Goal: Information Seeking & Learning: Learn about a topic

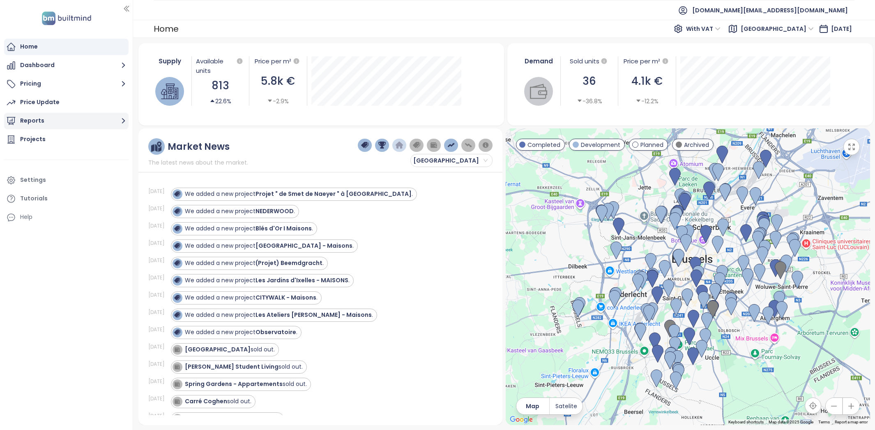
click at [58, 119] on button "Reports" at bounding box center [66, 121] width 125 height 16
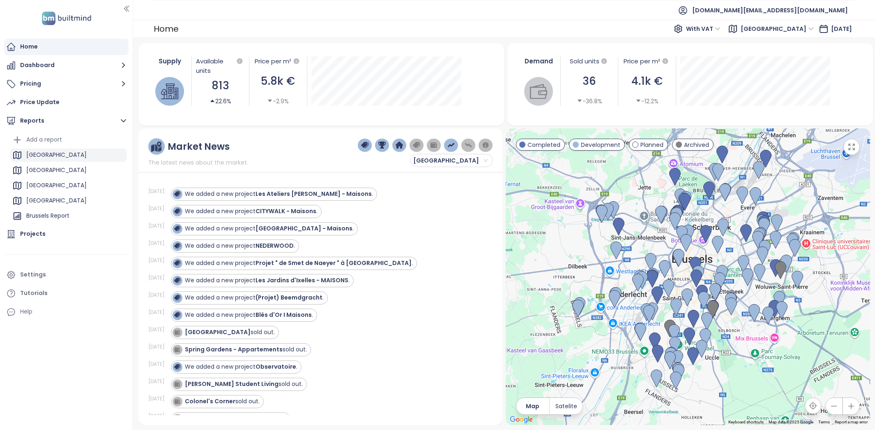
click at [57, 155] on div "[GEOGRAPHIC_DATA]" at bounding box center [56, 155] width 60 height 10
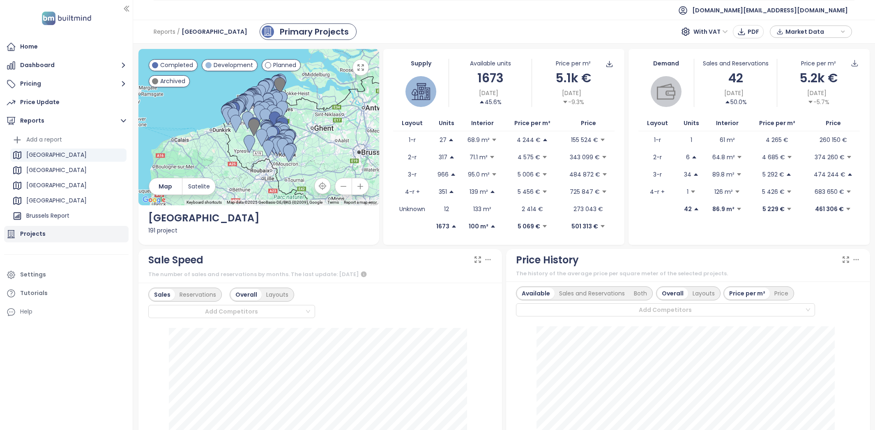
click at [39, 236] on div "Projects" at bounding box center [32, 234] width 25 height 10
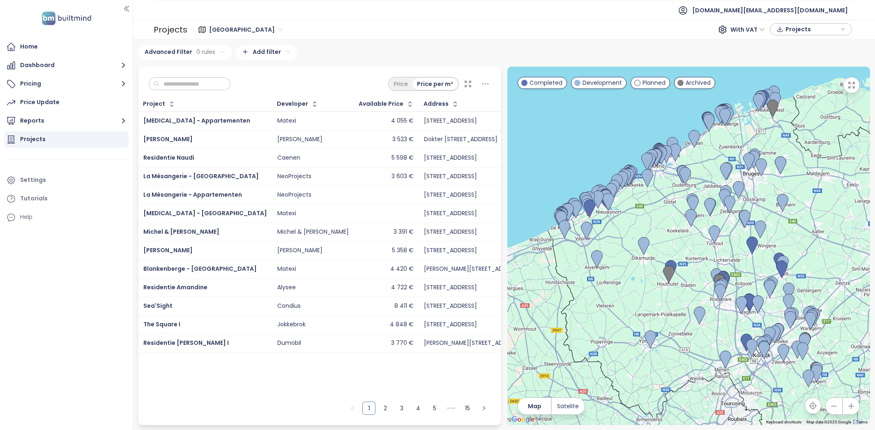
click at [197, 79] on input "text" at bounding box center [192, 84] width 67 height 12
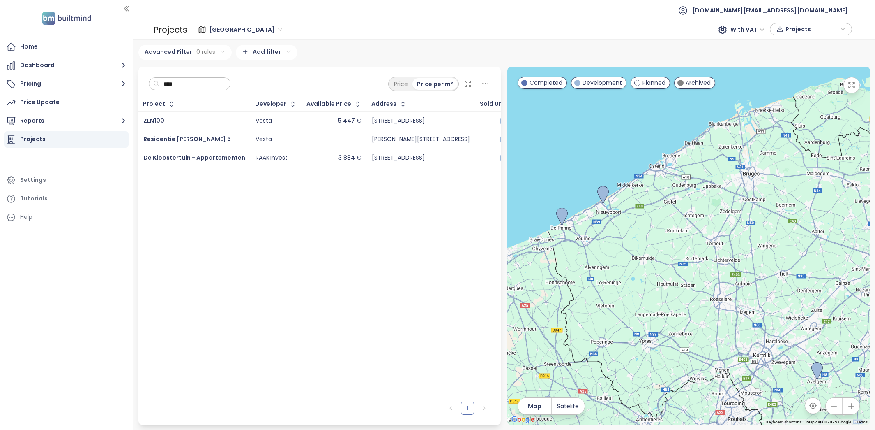
click at [194, 85] on input "****" at bounding box center [192, 84] width 67 height 12
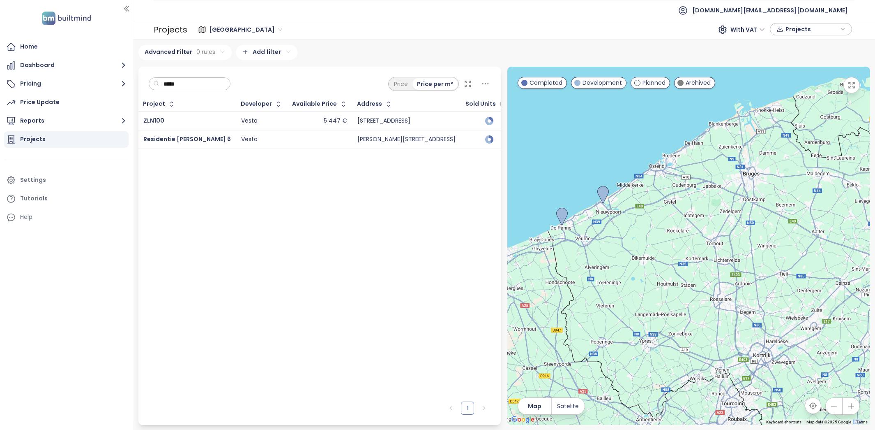
type input "*****"
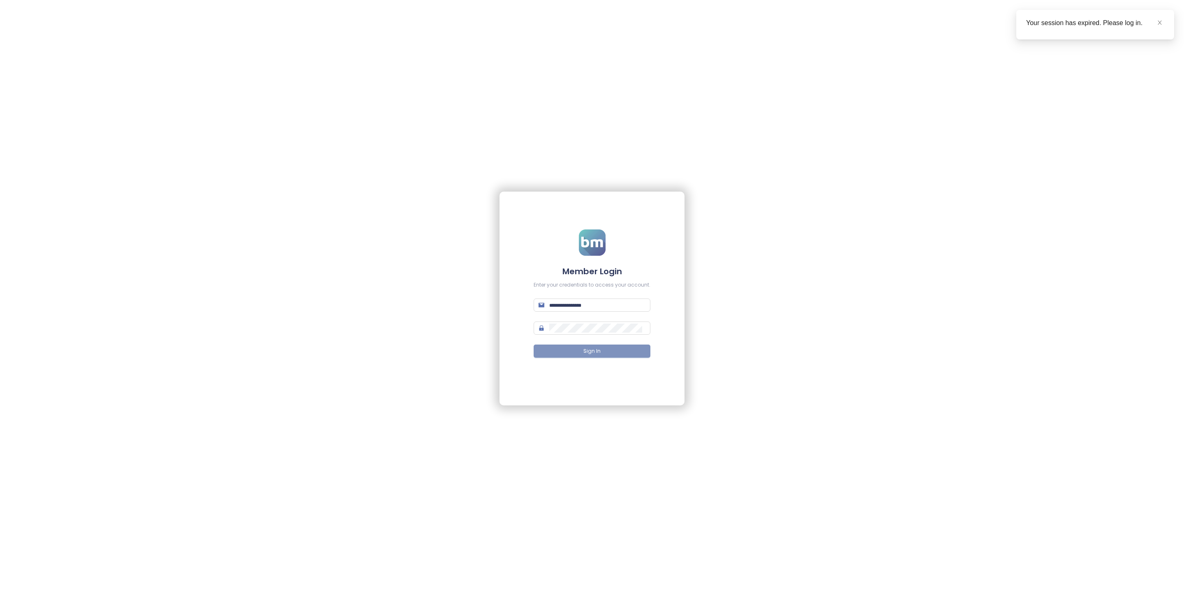
type input "**********"
click at [604, 350] on button "Sign In" at bounding box center [592, 350] width 117 height 13
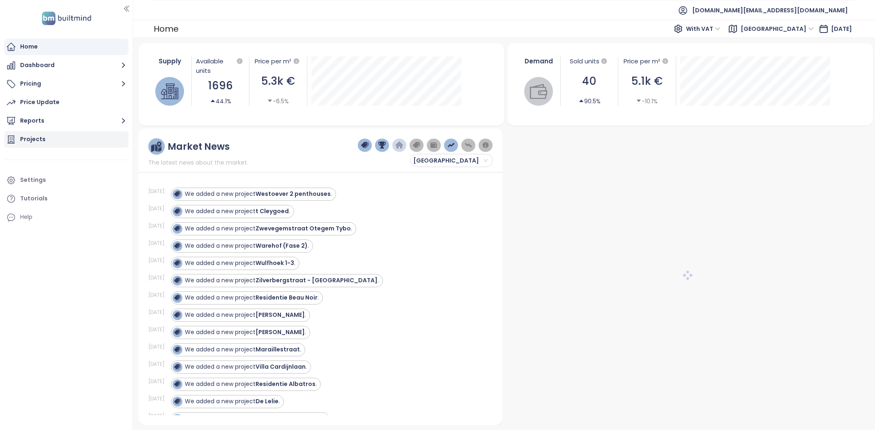
click at [45, 138] on div "Projects" at bounding box center [66, 139] width 125 height 16
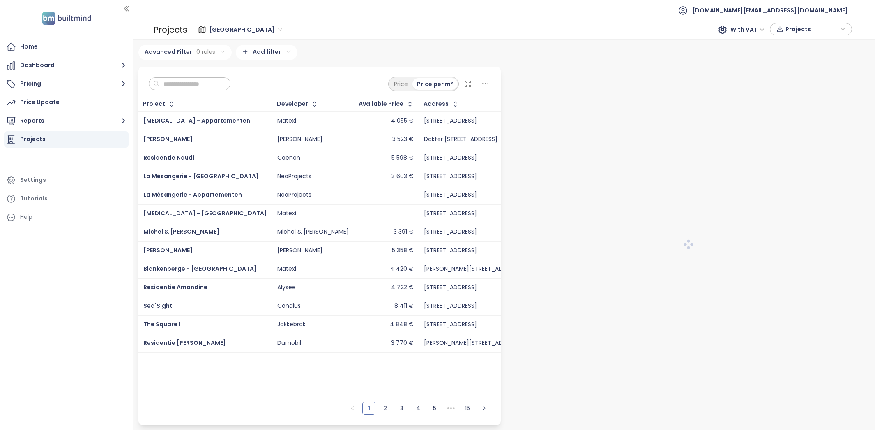
click at [196, 80] on input "text" at bounding box center [192, 84] width 67 height 12
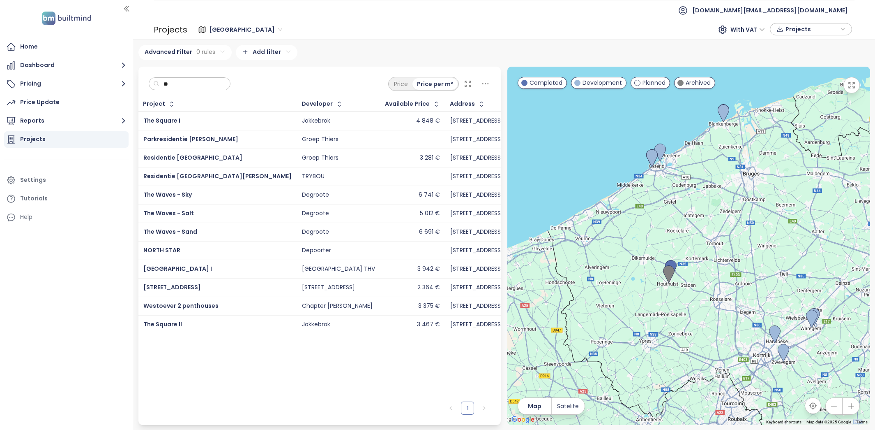
type input "*"
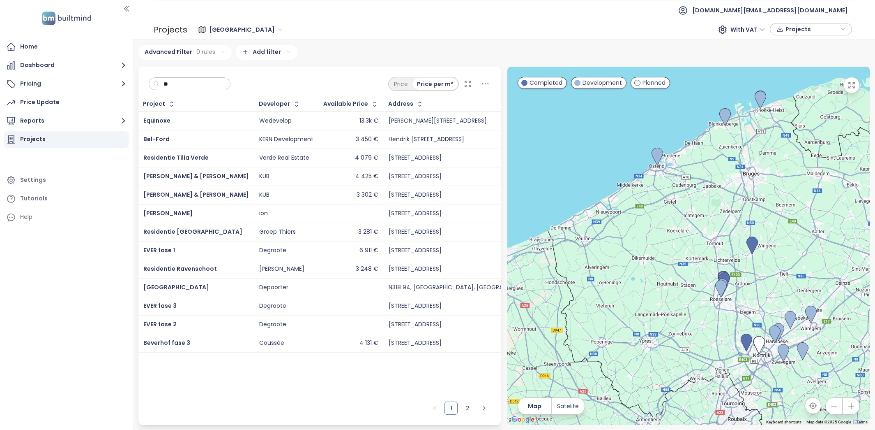
type input "*"
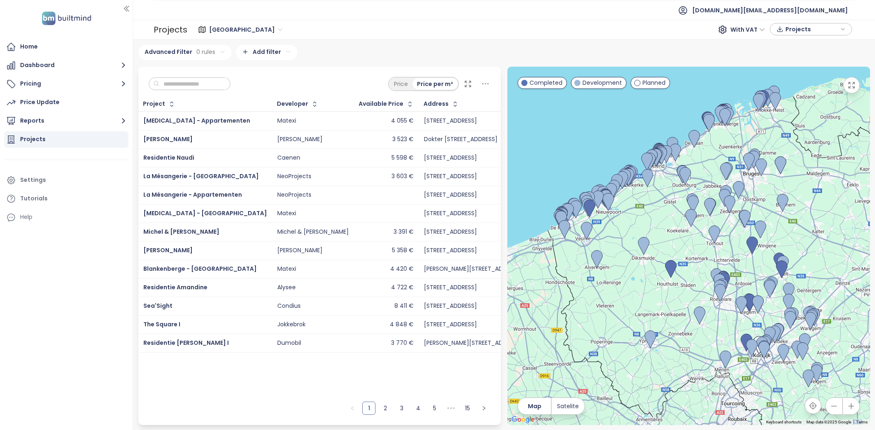
click at [247, 24] on span "[GEOGRAPHIC_DATA]" at bounding box center [245, 29] width 73 height 12
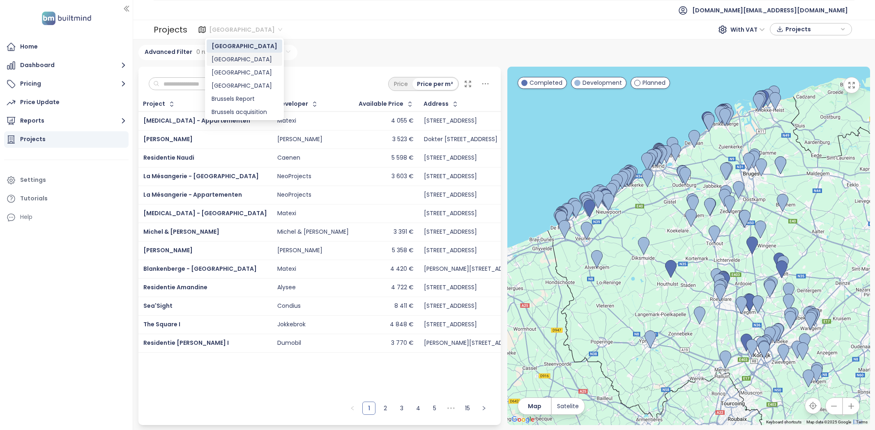
click at [237, 55] on div "[GEOGRAPHIC_DATA]" at bounding box center [245, 59] width 66 height 9
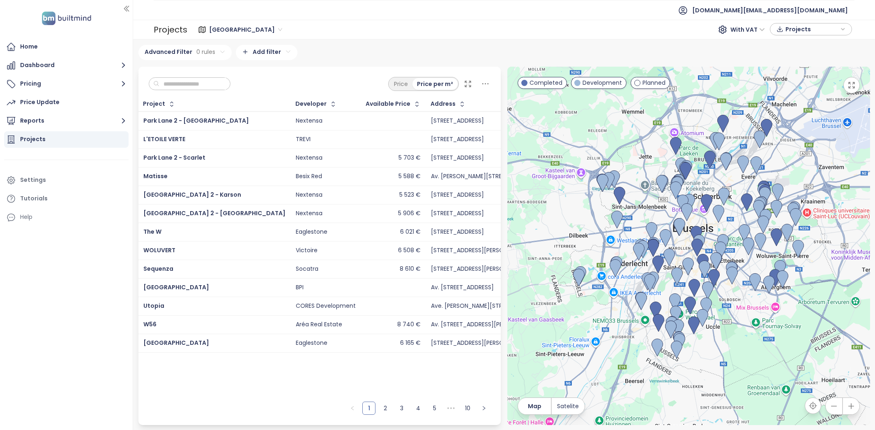
click at [201, 83] on input "text" at bounding box center [192, 84] width 67 height 12
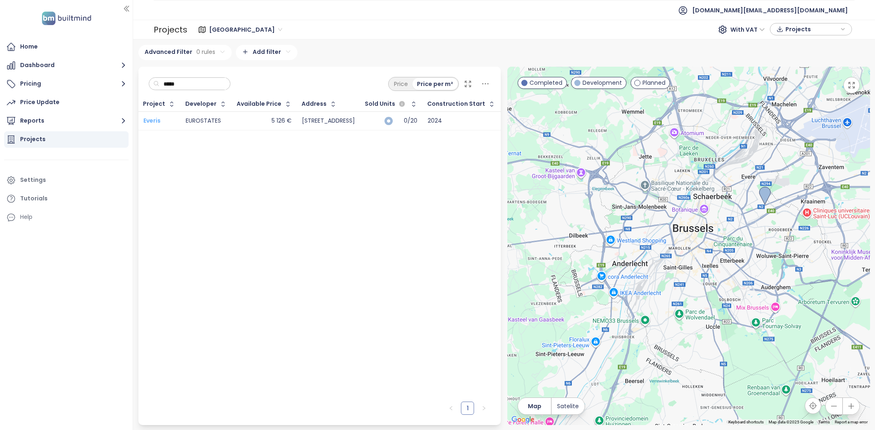
type input "*****"
click at [159, 117] on span "Everis" at bounding box center [151, 120] width 17 height 8
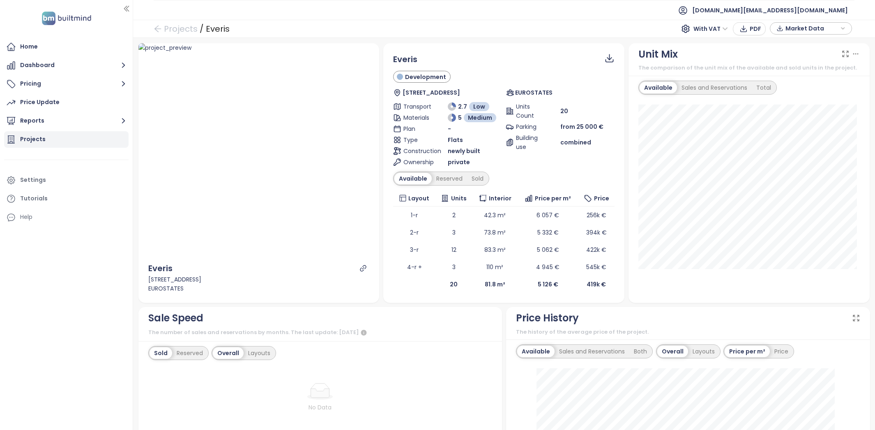
click at [40, 135] on div "Projects" at bounding box center [32, 139] width 25 height 10
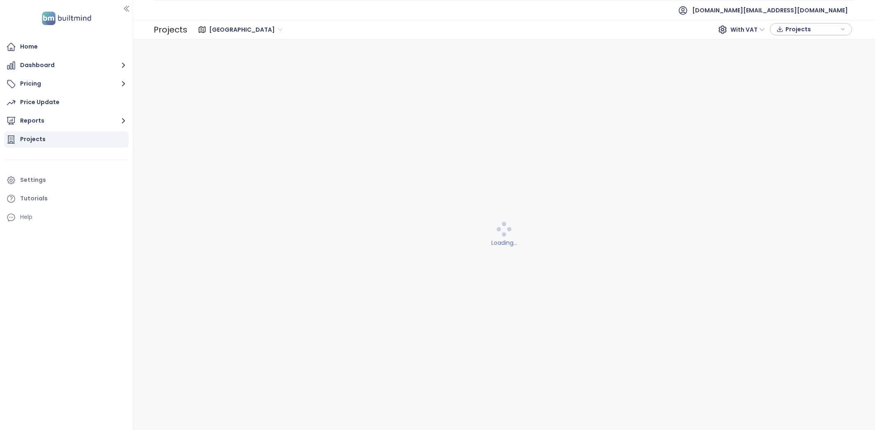
click at [230, 35] on div "[GEOGRAPHIC_DATA]" at bounding box center [246, 29] width 81 height 13
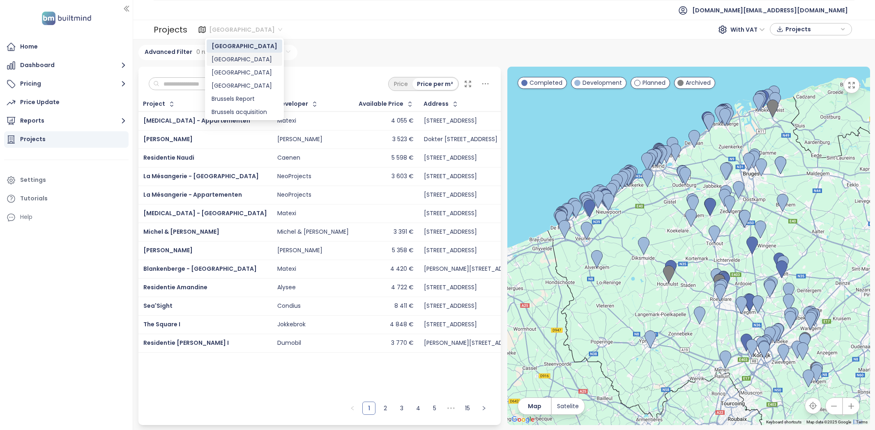
click at [221, 62] on div "Brussels" at bounding box center [245, 59] width 66 height 9
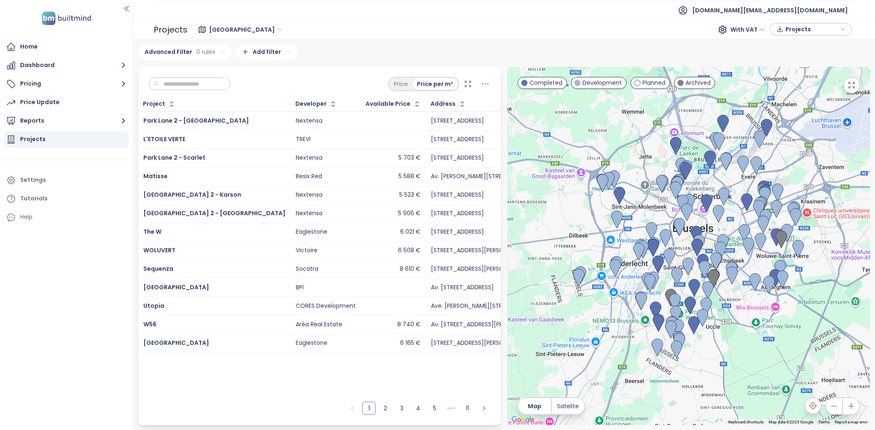
click at [190, 75] on div "Price Price per m²" at bounding box center [320, 82] width 363 height 30
click at [190, 76] on div "Price Price per m²" at bounding box center [320, 82] width 363 height 30
click at [189, 85] on input "text" at bounding box center [192, 84] width 67 height 12
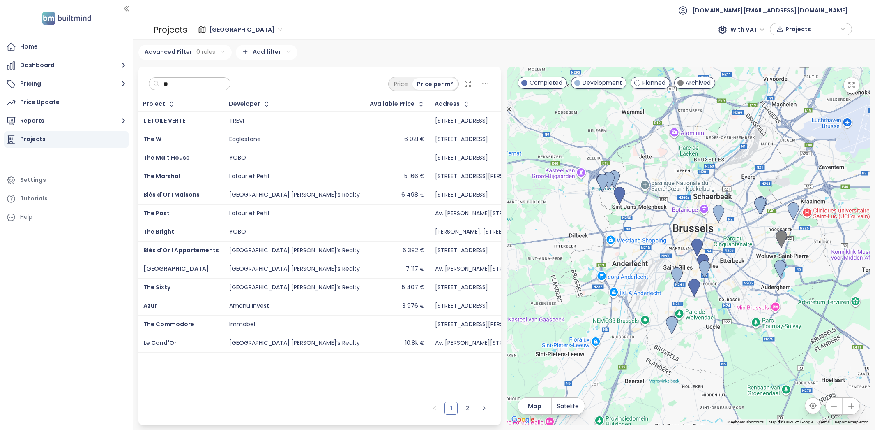
type input "*"
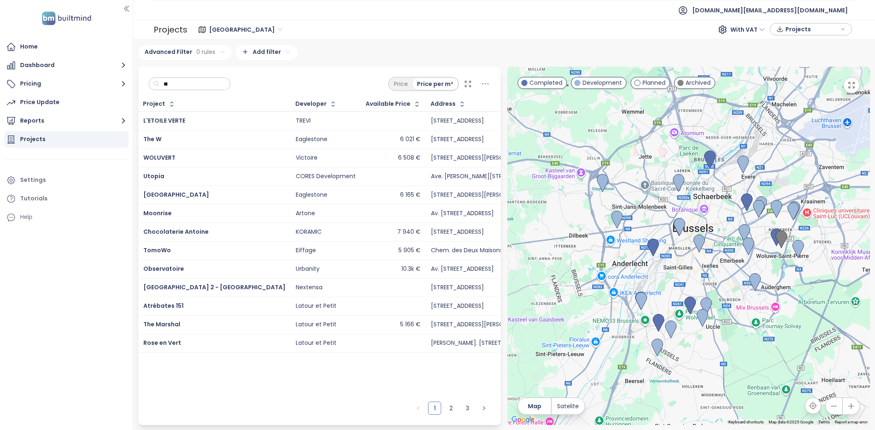
type input "*"
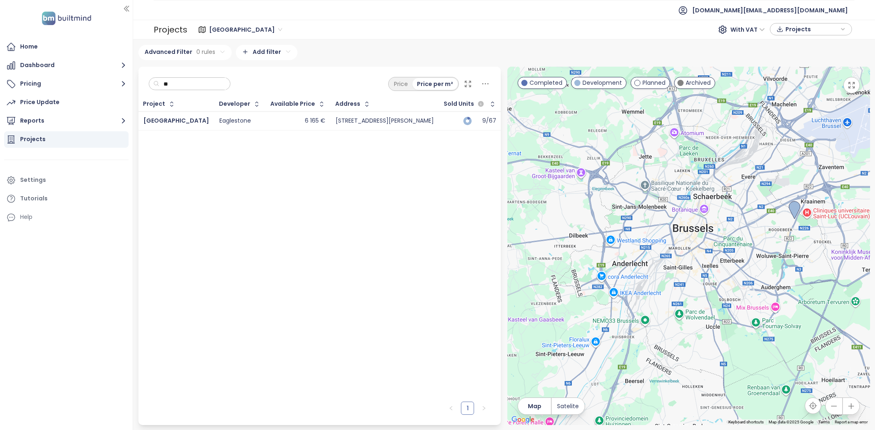
type input "*"
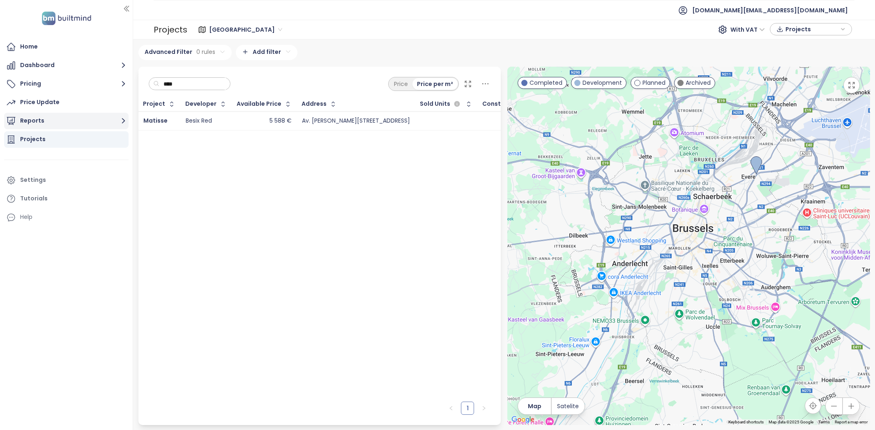
type input "****"
click at [75, 124] on button "Reports" at bounding box center [66, 121] width 125 height 16
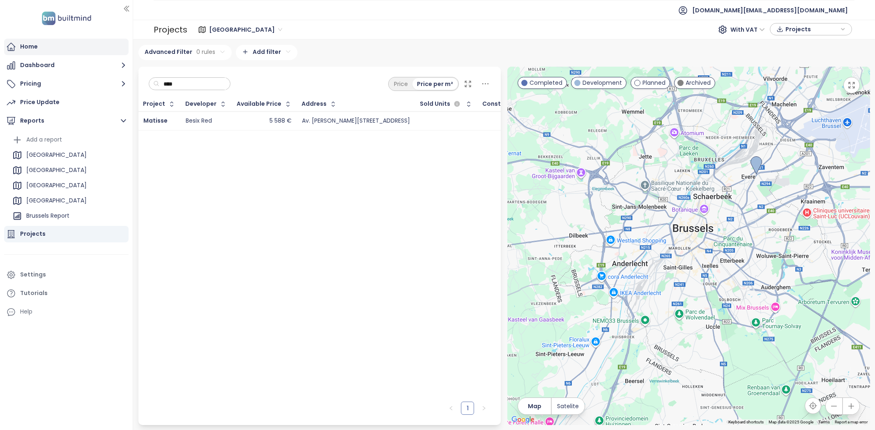
click at [50, 47] on div "Home" at bounding box center [66, 47] width 125 height 16
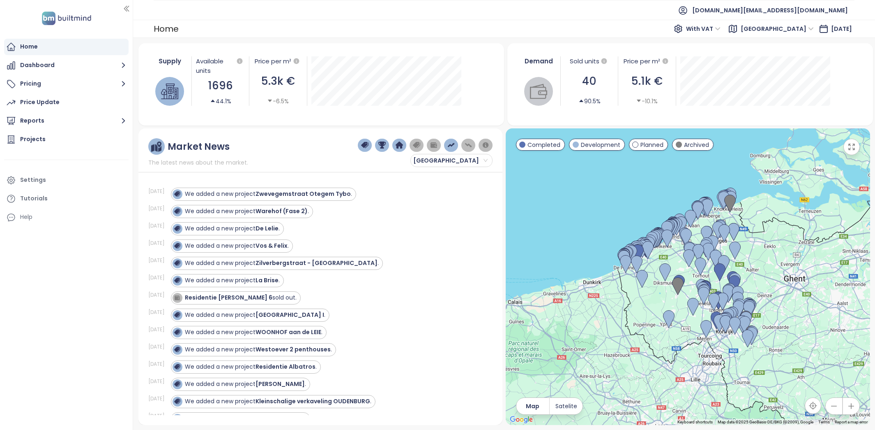
click at [379, 298] on div "Residentie Jan Turpin 6 sold out." at bounding box center [327, 297] width 312 height 13
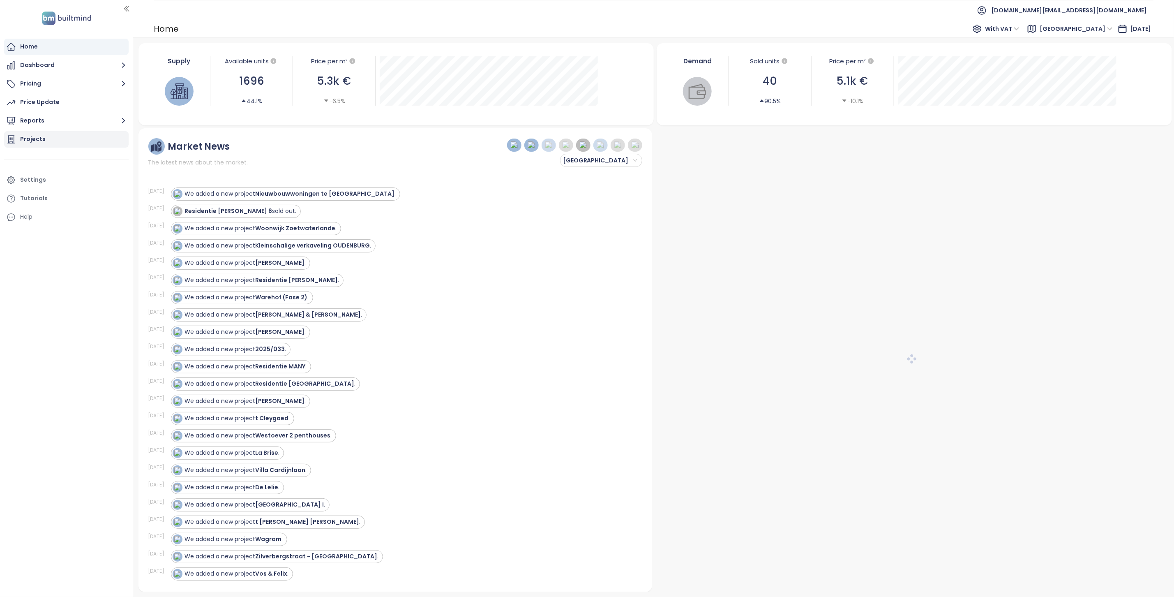
click at [59, 133] on div "Projects" at bounding box center [66, 139] width 125 height 16
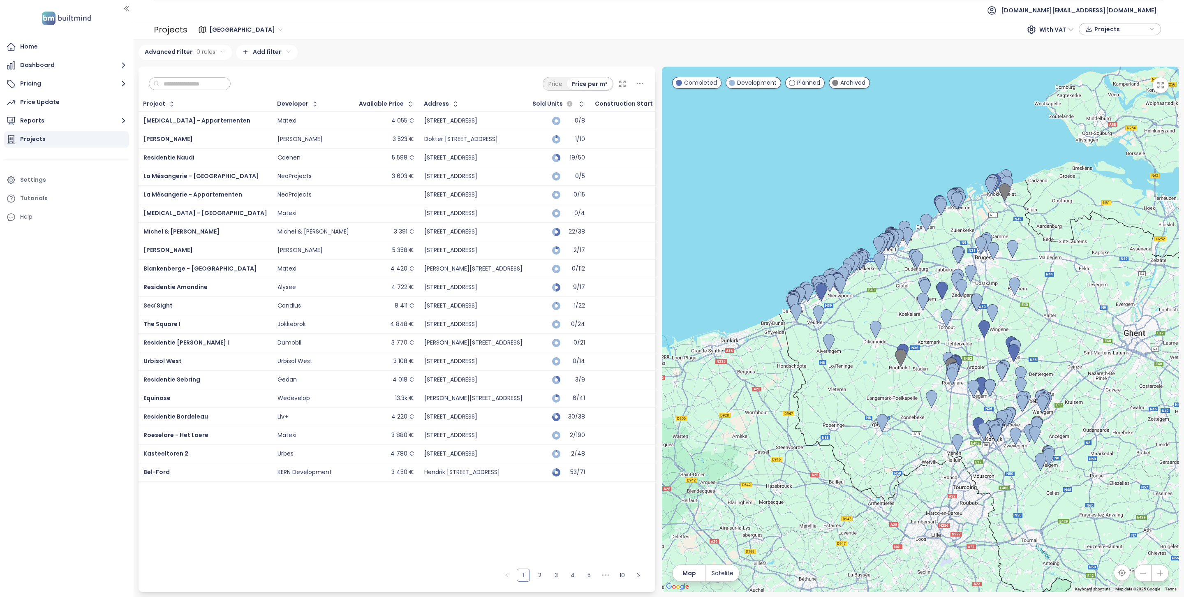
click at [231, 32] on span "Brussels" at bounding box center [245, 29] width 73 height 12
click at [247, 46] on div "Brussels" at bounding box center [245, 46] width 66 height 9
click at [79, 118] on button "Reports" at bounding box center [66, 121] width 125 height 16
click at [65, 156] on div "Brussels" at bounding box center [68, 154] width 116 height 13
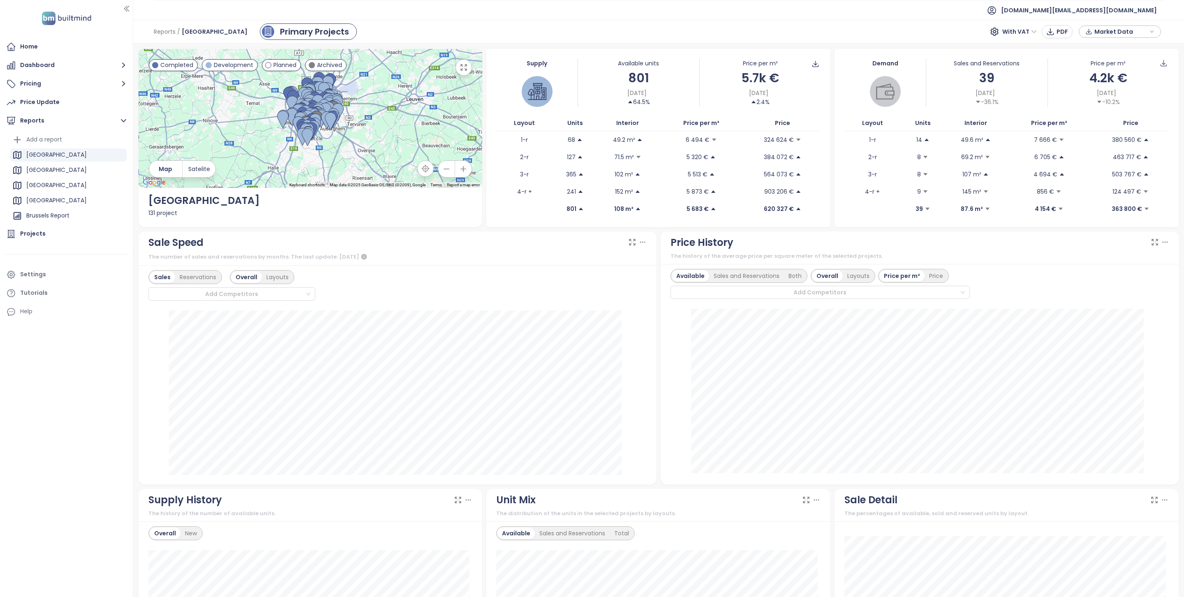
click at [71, 157] on div "Brussels" at bounding box center [68, 154] width 116 height 13
click at [34, 231] on div "Projects" at bounding box center [32, 234] width 25 height 10
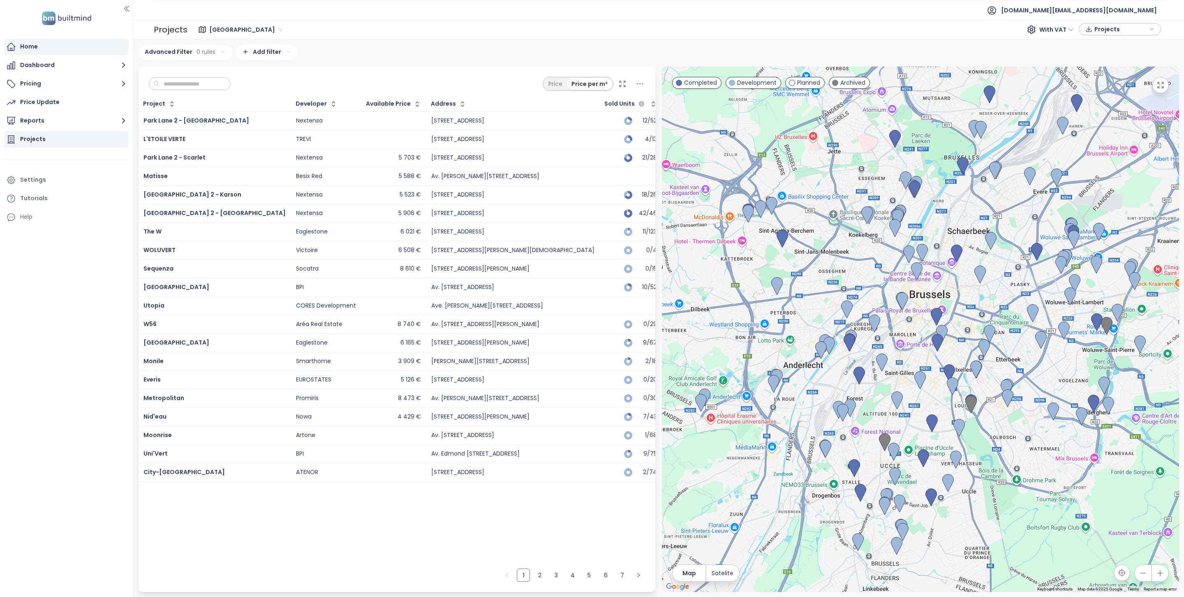
click at [19, 46] on div "Home" at bounding box center [66, 47] width 125 height 16
